Goal: Task Accomplishment & Management: Complete application form

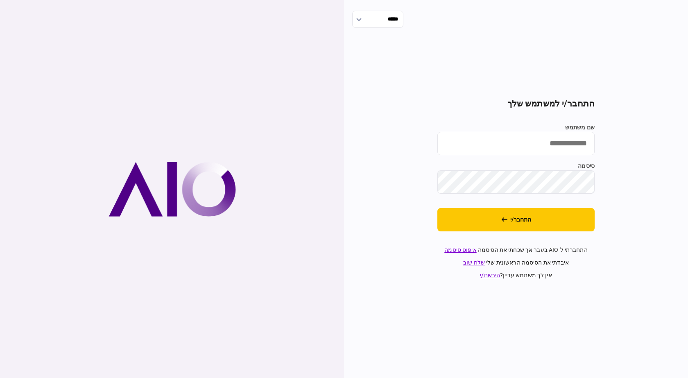
click at [510, 132] on input "שם משתמש" at bounding box center [515, 143] width 157 height 23
type input "**********"
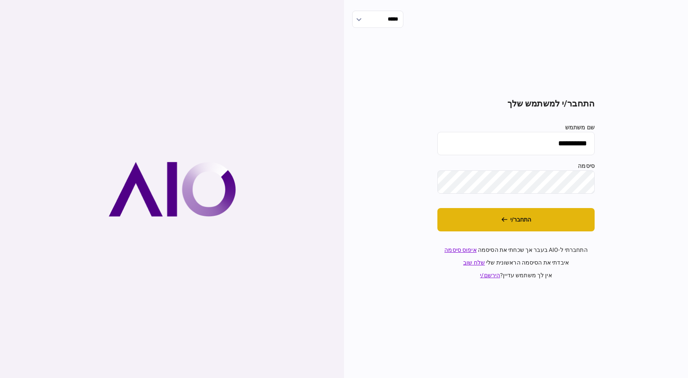
click at [541, 220] on button "התחבר/י" at bounding box center [515, 219] width 157 height 23
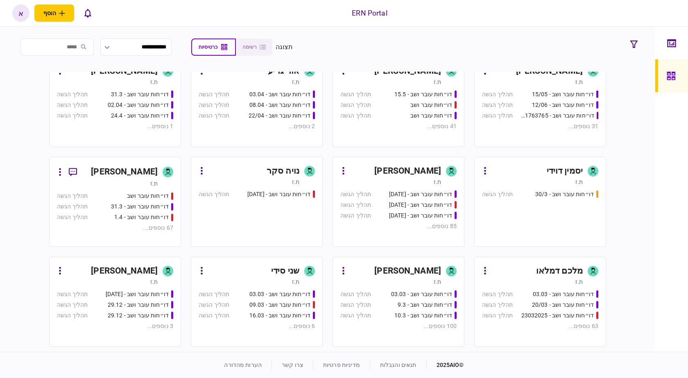
scroll to position [327, 0]
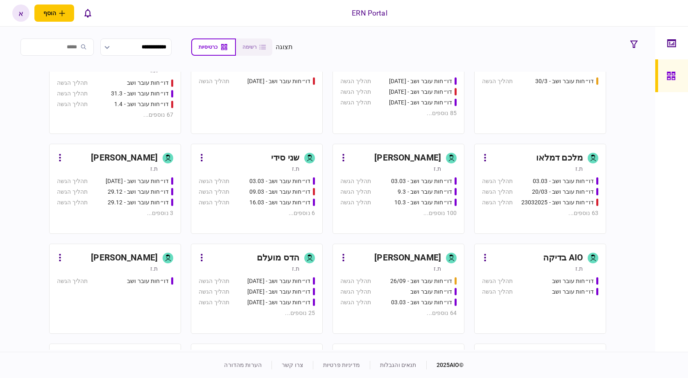
click at [404, 137] on section "מעיין כהן ת.ז דו״חות עובר ושב - 23.7 תהליך הגשה דו״חות עובר ושב - 5.8 תהליך הגש…" at bounding box center [327, 211] width 557 height 278
click at [399, 152] on div "[PERSON_NAME]" at bounding box center [407, 157] width 67 height 13
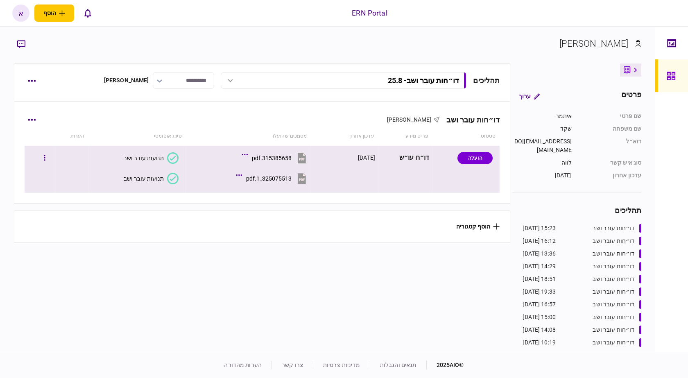
click at [287, 168] on section "315385658.pdf" at bounding box center [250, 159] width 115 height 20
click at [280, 183] on button "325075513_1.pdf" at bounding box center [273, 178] width 70 height 18
click at [29, 82] on button "button" at bounding box center [32, 80] width 15 height 15
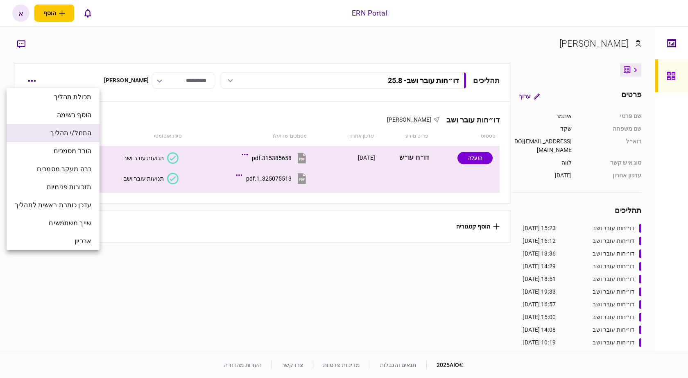
click at [59, 133] on span "התחל/י תהליך" at bounding box center [70, 133] width 41 height 10
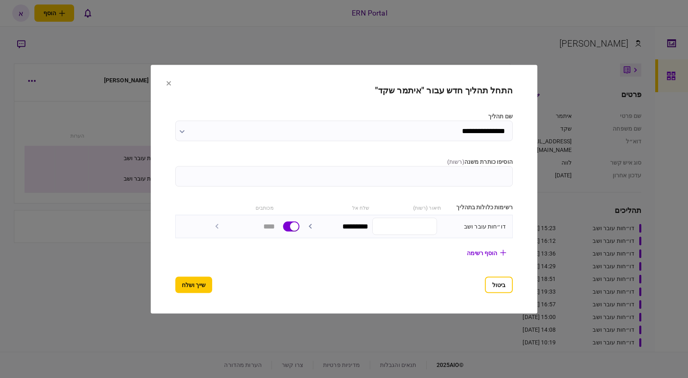
click at [487, 194] on section "**********" at bounding box center [343, 188] width 337 height 207
click at [489, 181] on input "הוסיפו כותרת משנה ( רשות )" at bounding box center [343, 176] width 337 height 20
type input "****"
click at [184, 281] on button "שייך ושלח" at bounding box center [193, 284] width 37 height 16
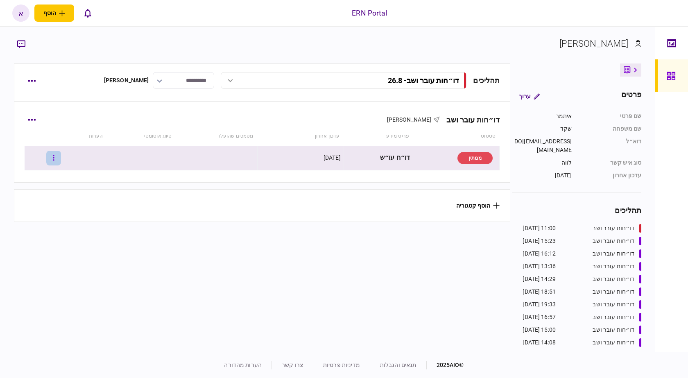
click at [54, 156] on icon "button" at bounding box center [54, 158] width 2 height 8
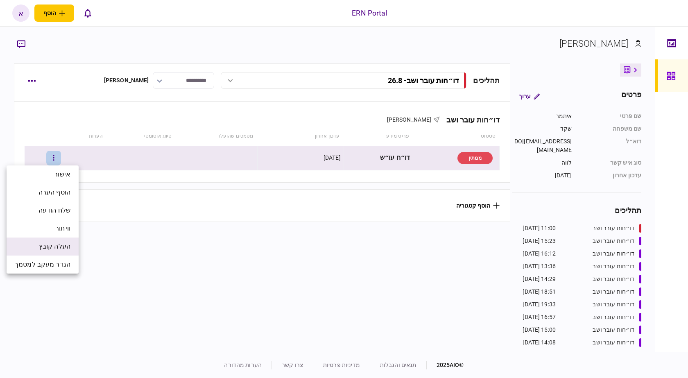
click at [65, 247] on span "העלה קובץ" at bounding box center [55, 246] width 32 height 10
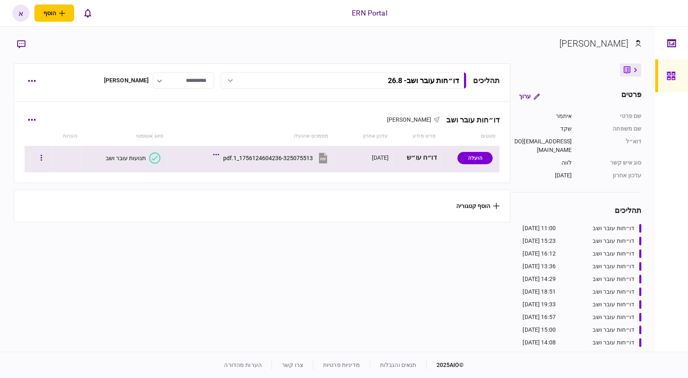
click at [151, 159] on icon at bounding box center [154, 157] width 11 height 11
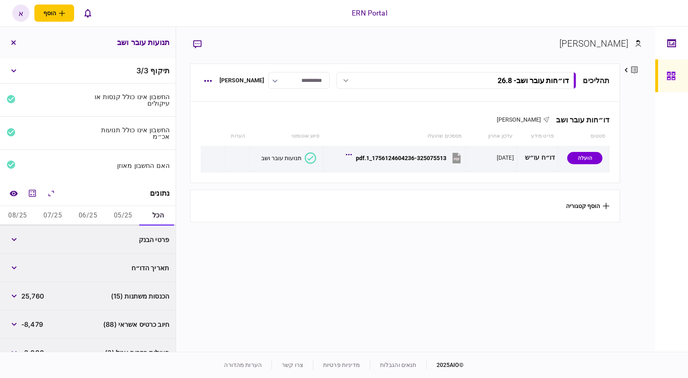
click at [124, 212] on button "05/25" at bounding box center [122, 216] width 35 height 20
click at [94, 211] on button "06/25" at bounding box center [87, 216] width 35 height 20
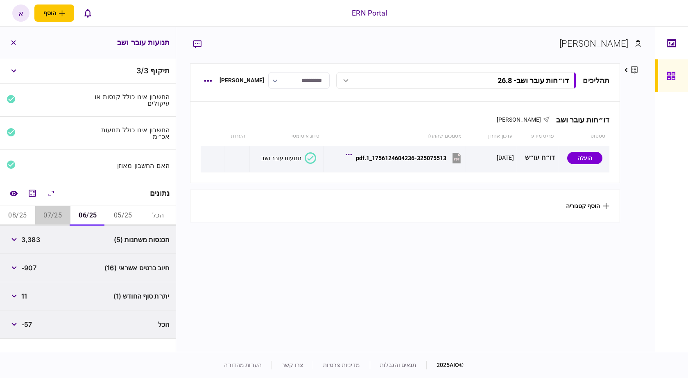
drag, startPoint x: 68, startPoint y: 210, endPoint x: 54, endPoint y: 211, distance: 14.4
click at [64, 210] on button "07/25" at bounding box center [52, 216] width 35 height 20
click at [17, 219] on button "08/25" at bounding box center [17, 216] width 35 height 20
click at [53, 214] on button "07/25" at bounding box center [52, 216] width 35 height 20
click at [79, 216] on button "06/25" at bounding box center [87, 216] width 35 height 20
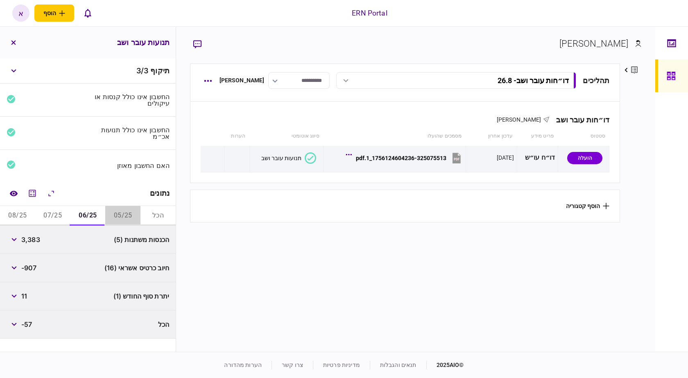
click at [122, 206] on button "05/25" at bounding box center [122, 216] width 35 height 20
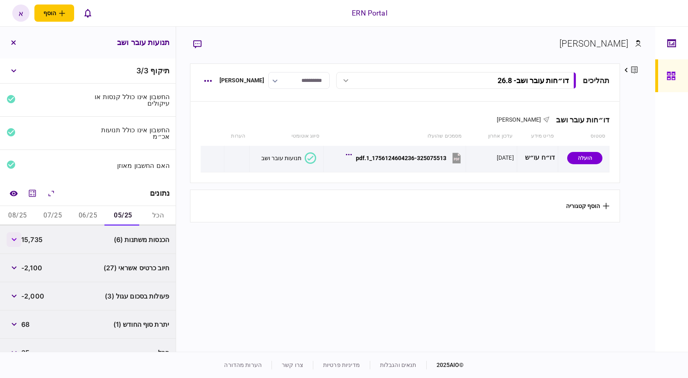
click at [17, 244] on button "button" at bounding box center [14, 239] width 15 height 15
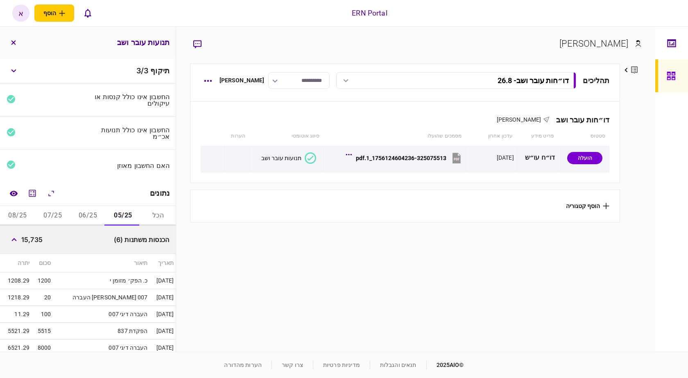
scroll to position [82, 0]
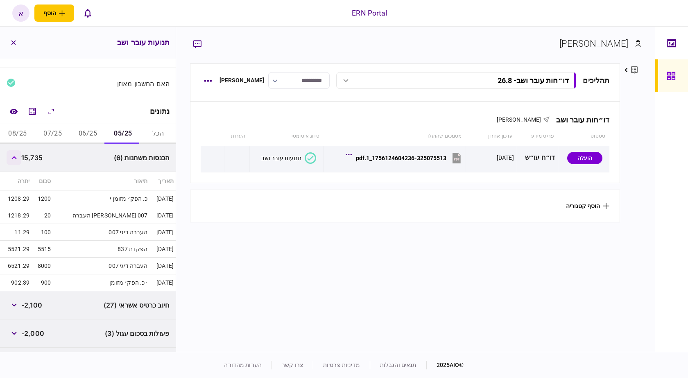
click at [14, 162] on button "button" at bounding box center [14, 157] width 15 height 15
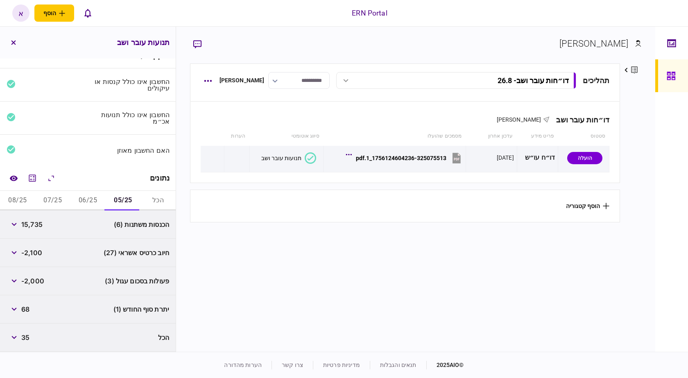
scroll to position [15, 0]
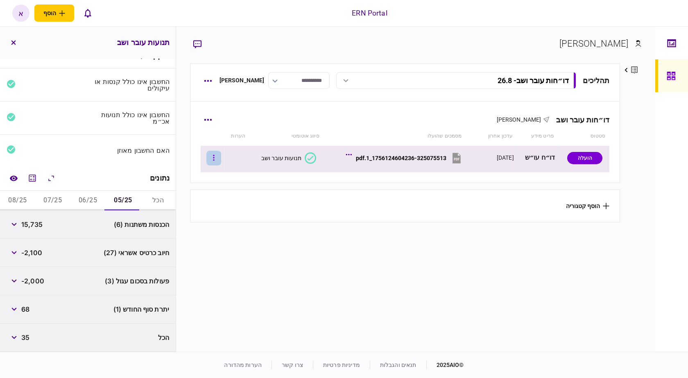
click at [214, 159] on icon "button" at bounding box center [214, 158] width 2 height 8
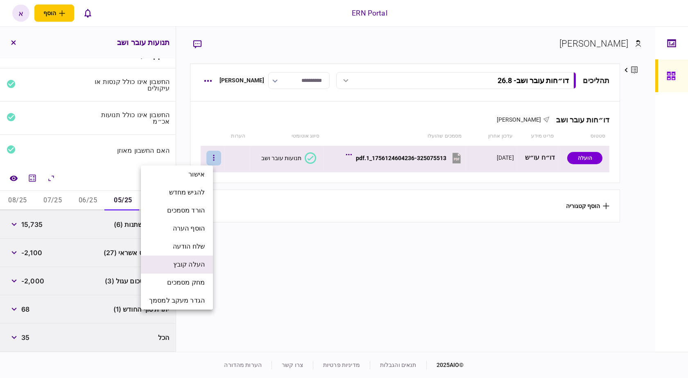
click at [189, 261] on span "העלה קובץ" at bounding box center [189, 264] width 32 height 10
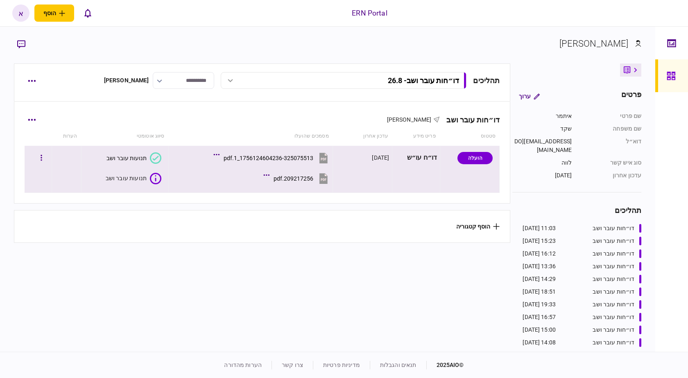
click at [154, 182] on icon at bounding box center [155, 178] width 11 height 11
click at [312, 174] on button "209217256.pdf" at bounding box center [297, 178] width 64 height 18
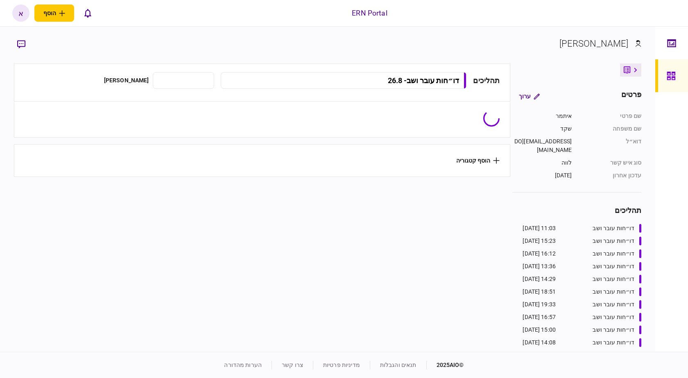
type input "**********"
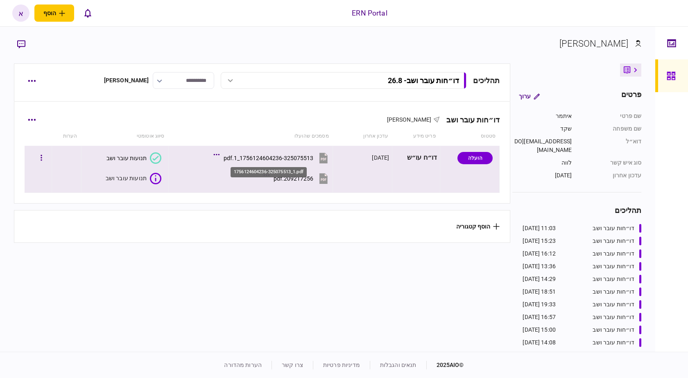
click at [288, 155] on div "1756124604236-325075513_1.pdf" at bounding box center [268, 158] width 90 height 7
click at [287, 178] on div "209217256.pdf" at bounding box center [293, 178] width 40 height 7
